Goal: Find specific page/section: Find specific page/section

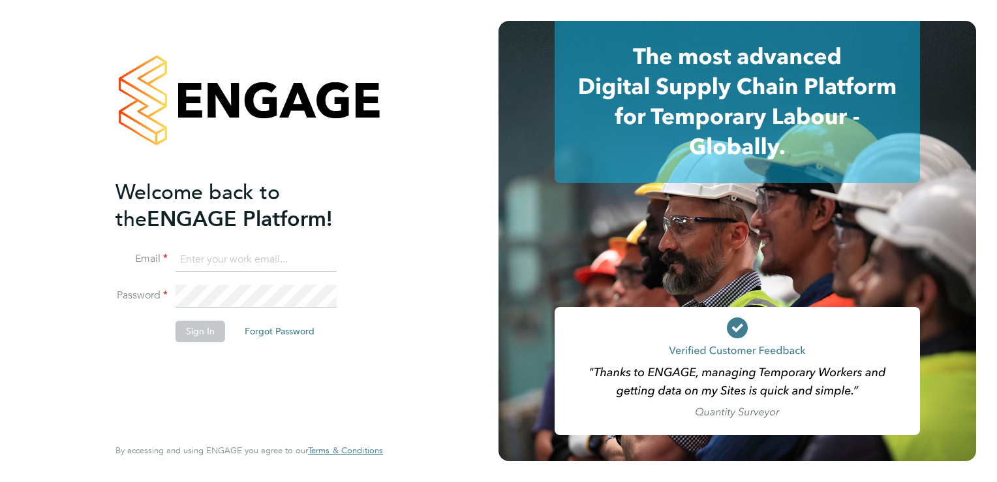
type input "[EMAIL_ADDRESS][DOMAIN_NAME]"
click at [207, 330] on button "Sign In" at bounding box center [201, 330] width 50 height 21
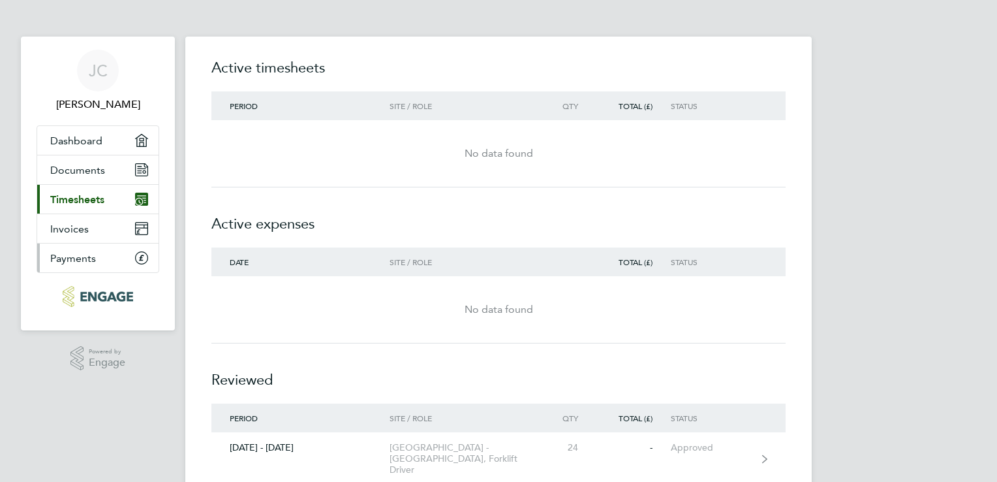
click at [82, 258] on span "Payments" at bounding box center [73, 258] width 46 height 12
